Goal: Task Accomplishment & Management: Manage account settings

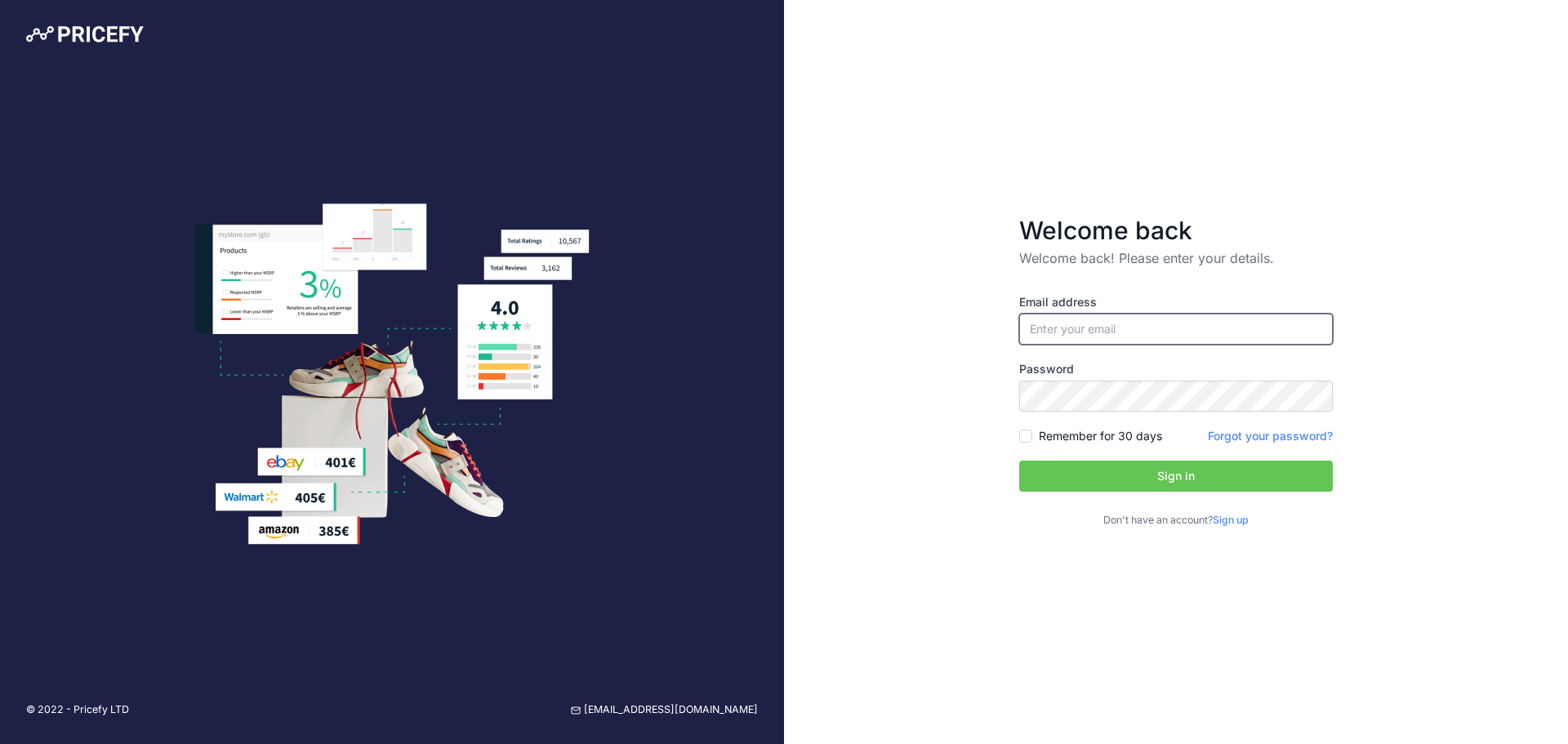
type input "[PERSON_NAME][EMAIL_ADDRESS][DOMAIN_NAME]"
click at [1137, 469] on button "Sign in" at bounding box center [1176, 476] width 313 height 31
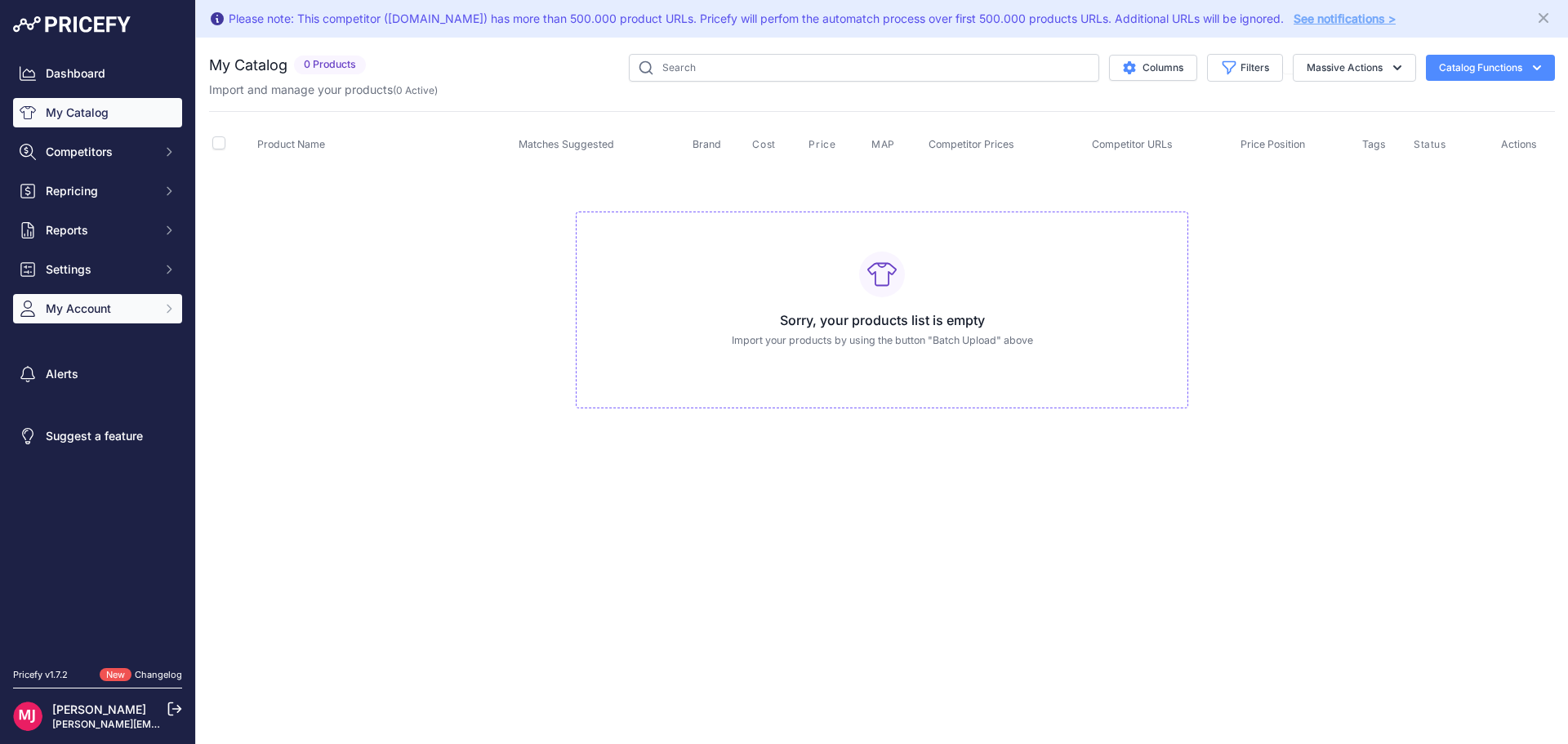
click at [94, 318] on button "My Account" at bounding box center [97, 308] width 169 height 30
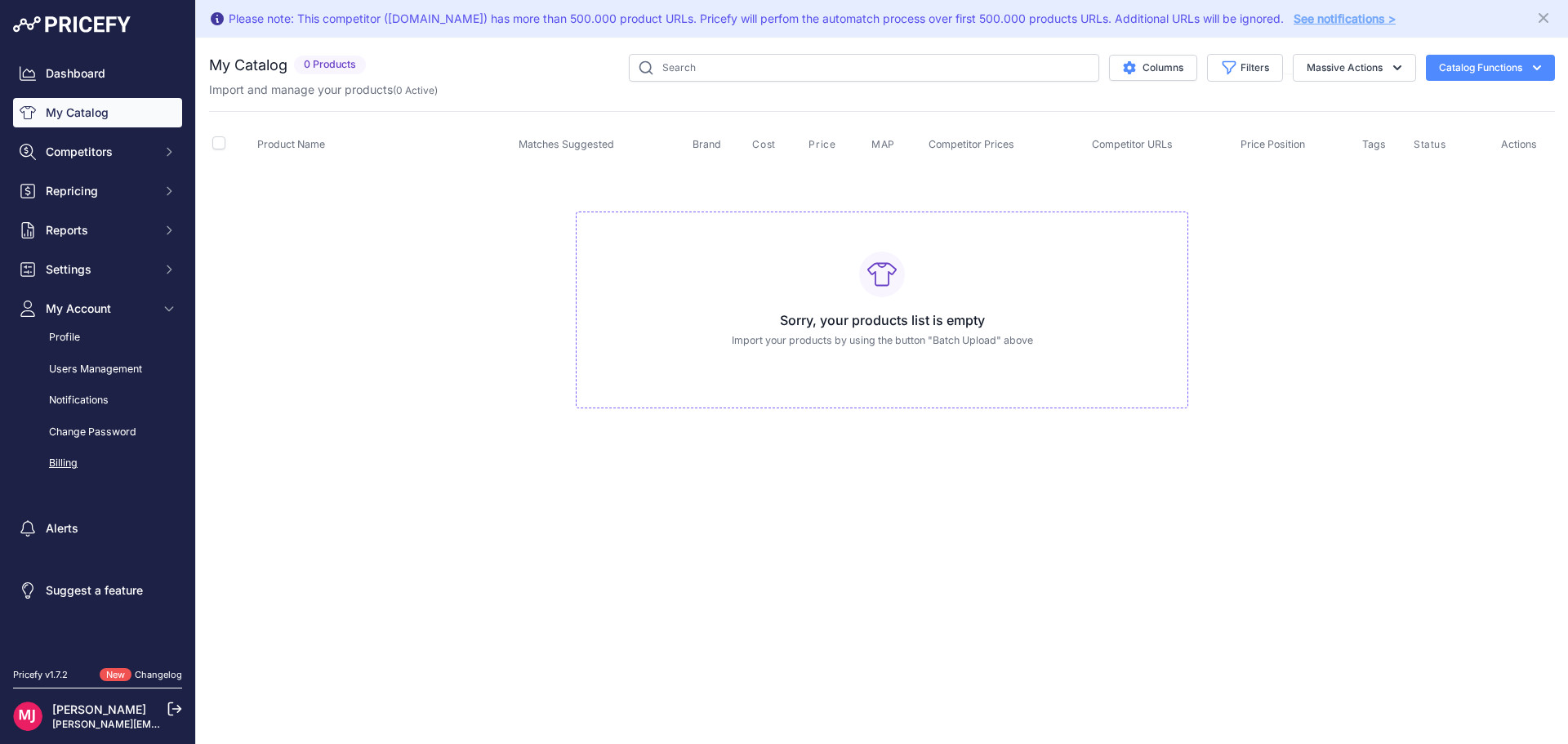
click at [63, 463] on link "Billing" at bounding box center [97, 464] width 169 height 29
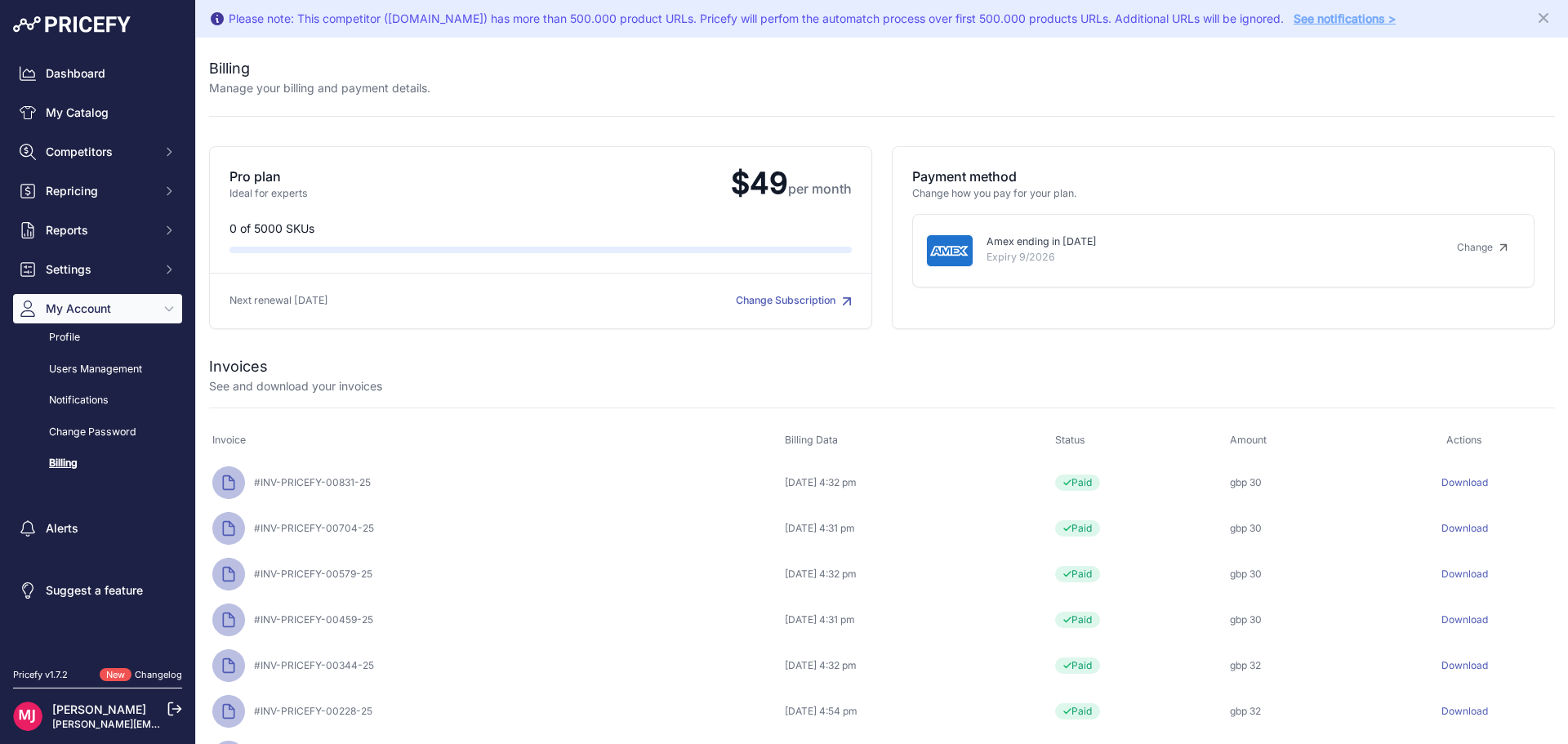
click at [1455, 478] on link "Download" at bounding box center [1464, 482] width 47 height 12
